Goal: Task Accomplishment & Management: Manage account settings

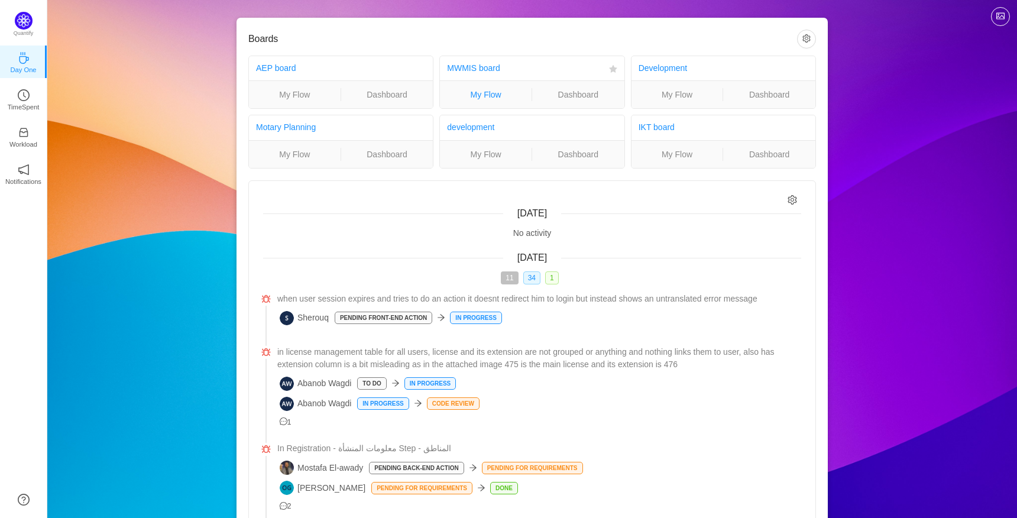
click at [480, 98] on link "My Flow" at bounding box center [486, 94] width 92 height 13
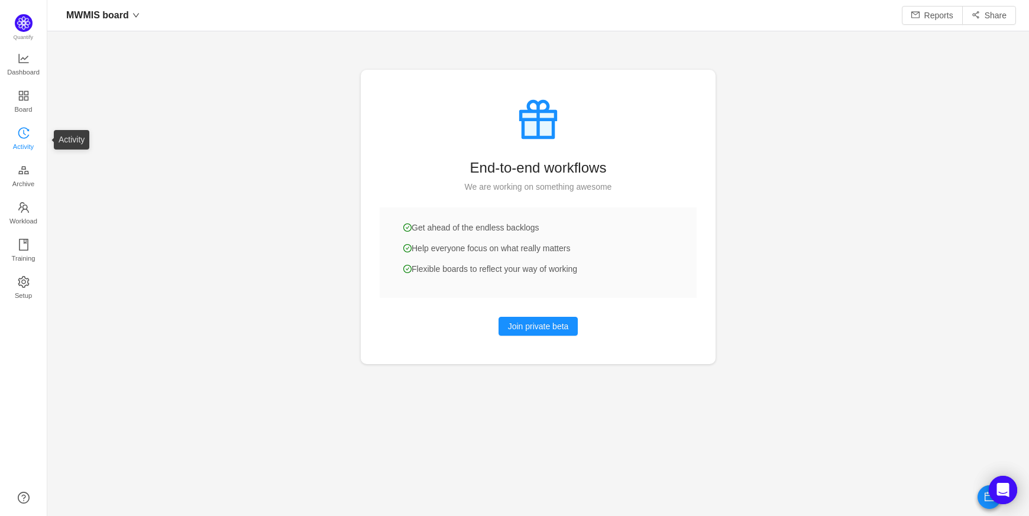
click at [20, 141] on span "Activity" at bounding box center [23, 147] width 21 height 24
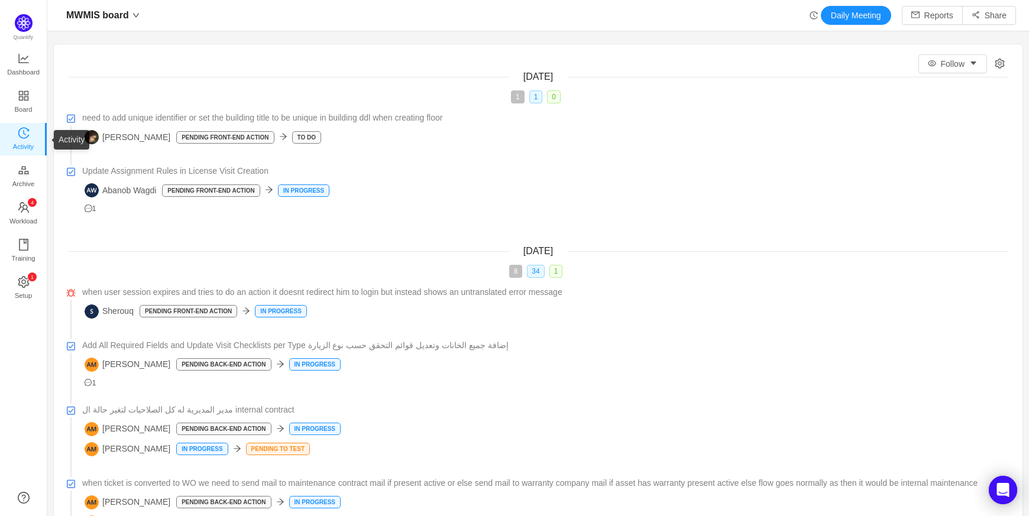
click at [24, 132] on icon "icon: history" at bounding box center [24, 133] width 12 height 12
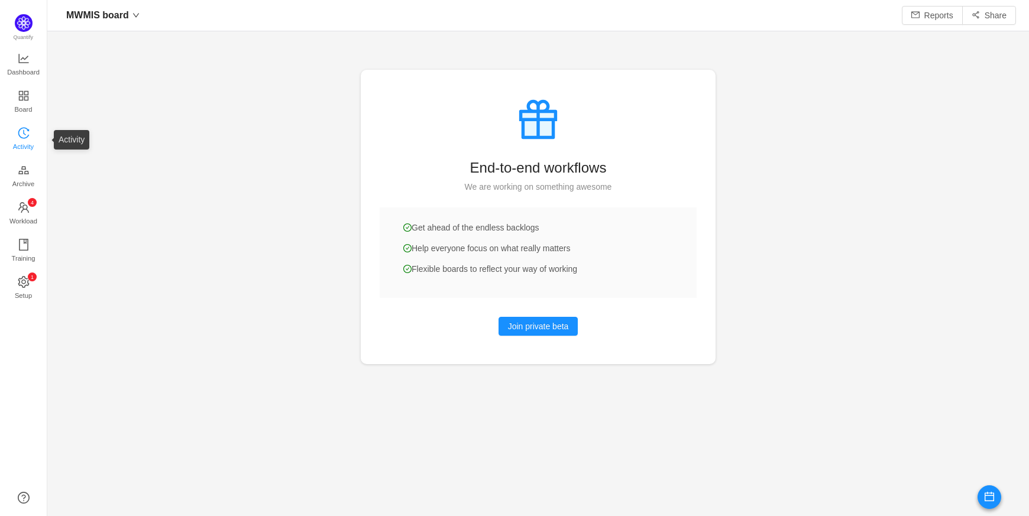
click at [24, 141] on span "Activity" at bounding box center [23, 147] width 21 height 24
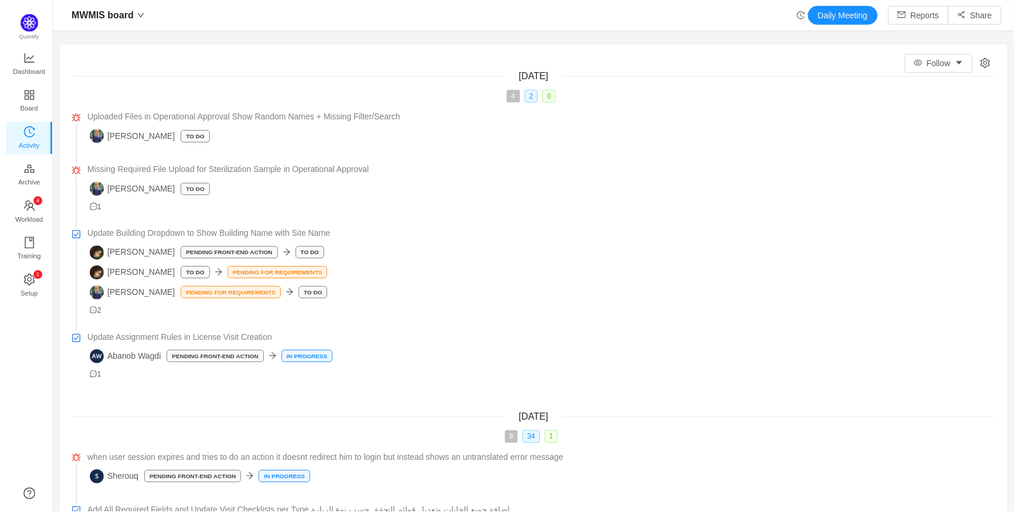
scroll to position [17, 17]
